Goal: Transaction & Acquisition: Purchase product/service

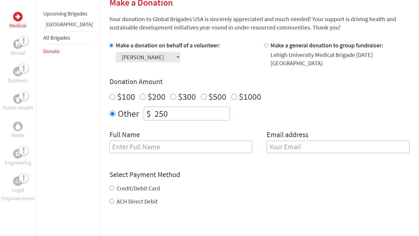
scroll to position [173, 0]
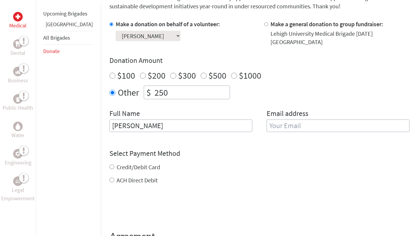
type input "[PERSON_NAME]"
type input "victoriadages@gmail.com"
click at [109, 163] on div "Credit/Debit Card ACH Direct Debit" at bounding box center [259, 173] width 300 height 21
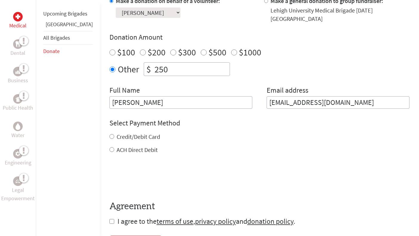
scroll to position [198, 0]
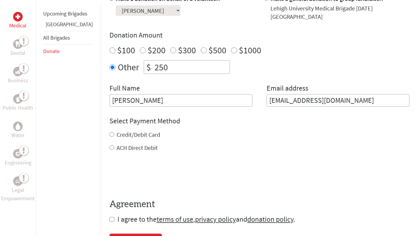
click at [109, 132] on input "Credit/Debit Card" at bounding box center [111, 134] width 5 height 5
radio input "true"
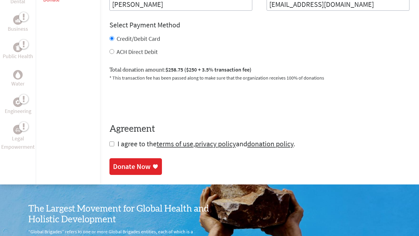
scroll to position [295, 0]
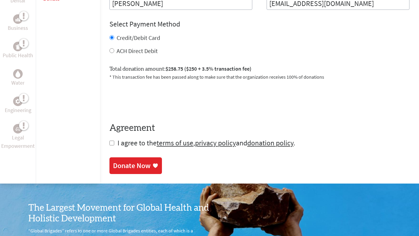
click at [109, 141] on input "checkbox" at bounding box center [111, 143] width 5 height 5
checkbox input "true"
click at [114, 162] on div "Donate Now" at bounding box center [132, 167] width 38 height 10
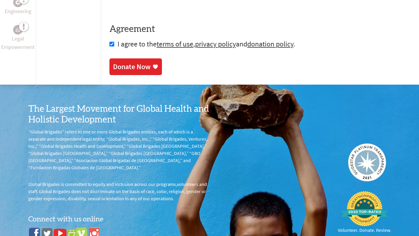
scroll to position [356, 0]
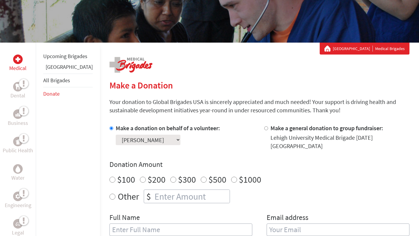
scroll to position [72, 0]
